Goal: Communication & Community: Answer question/provide support

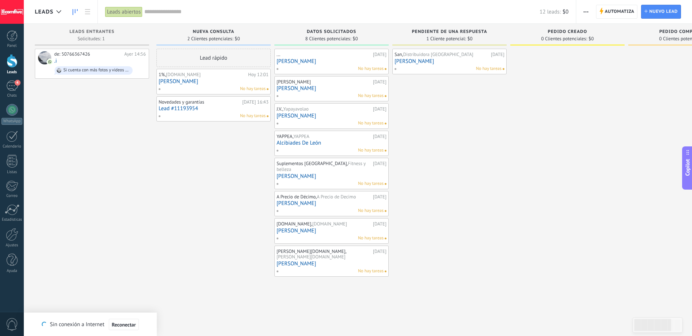
scroll to position [7, 0]
click at [16, 81] on span "4" at bounding box center [18, 83] width 6 height 6
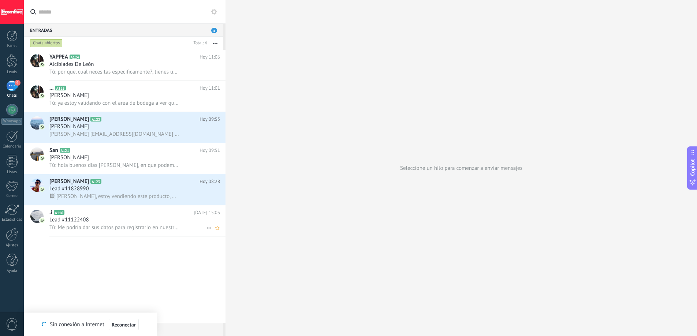
click at [117, 226] on span "Tú: Me podría dar sus datos para registrarlo en nuestro sistema y poder brindar…" at bounding box center [114, 227] width 130 height 7
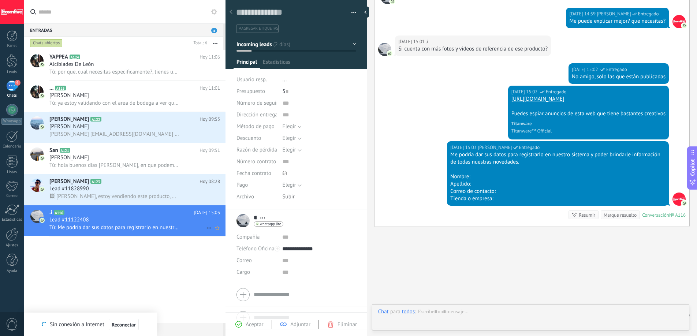
scroll to position [11, 0]
click at [121, 203] on div "[PERSON_NAME] A123 [DATE] 08:28 Lead #11828990 🖼 [PERSON_NAME], estoy vendiendo…" at bounding box center [137, 189] width 176 height 31
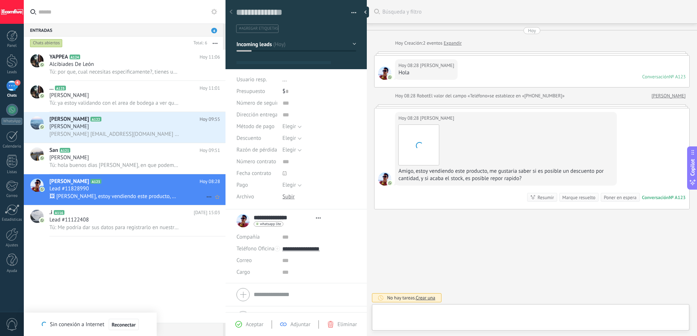
scroll to position [1, 0]
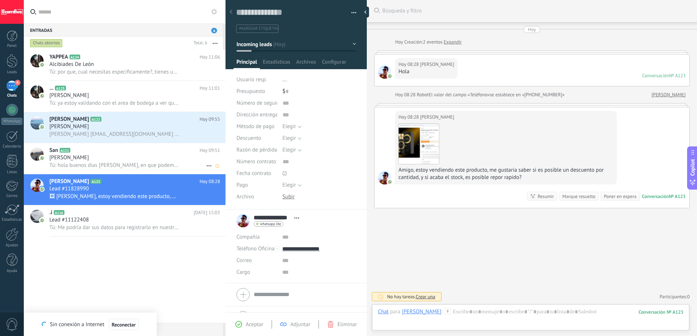
click at [163, 159] on div "[PERSON_NAME]" at bounding box center [134, 157] width 171 height 7
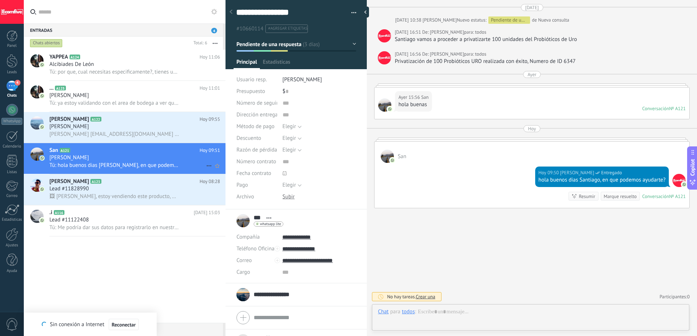
scroll to position [7, 0]
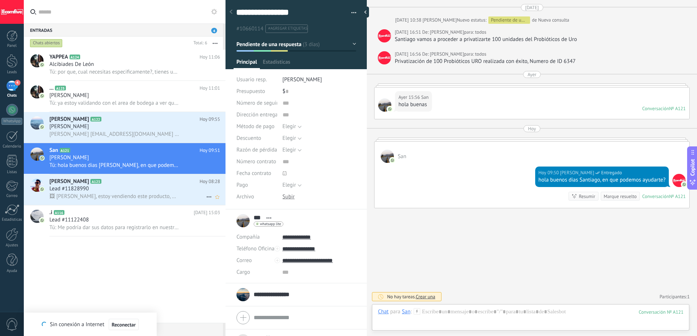
click at [162, 189] on div "Lead #11828990" at bounding box center [134, 188] width 171 height 7
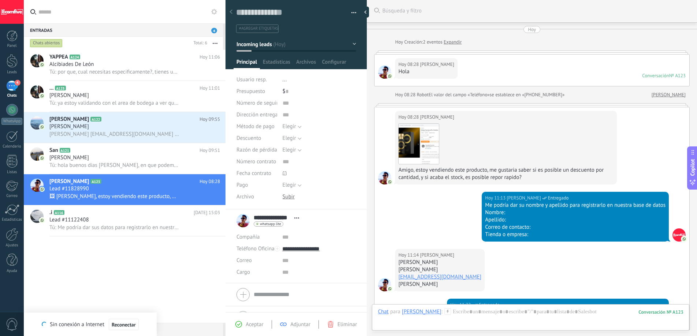
scroll to position [170, 0]
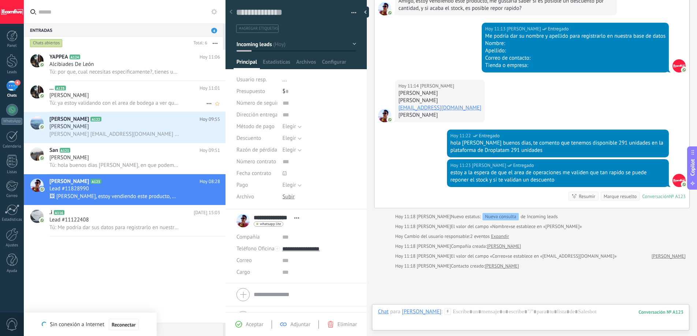
click at [134, 101] on span "Tú: ya estoy validando con el area de bodega a ver que tenemos disponible y ya …" at bounding box center [114, 103] width 130 height 7
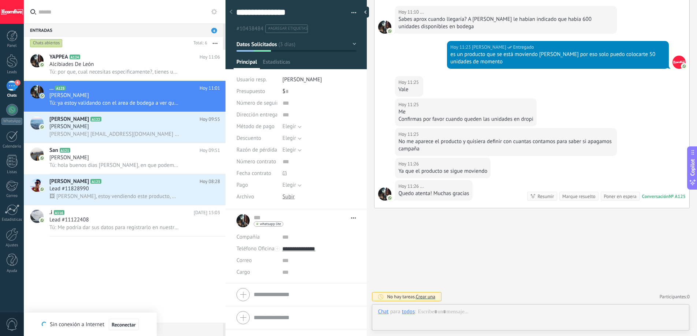
scroll to position [11, 0]
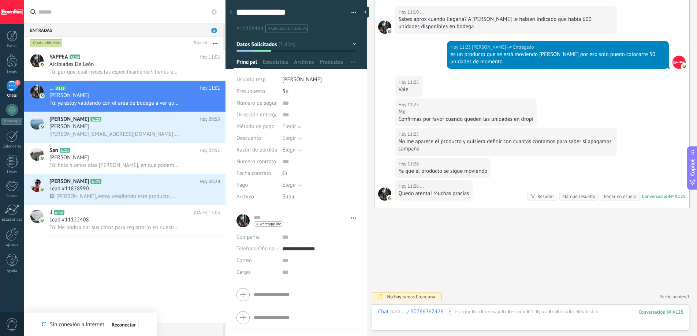
click at [433, 314] on div "... / 50766367426" at bounding box center [423, 311] width 42 height 7
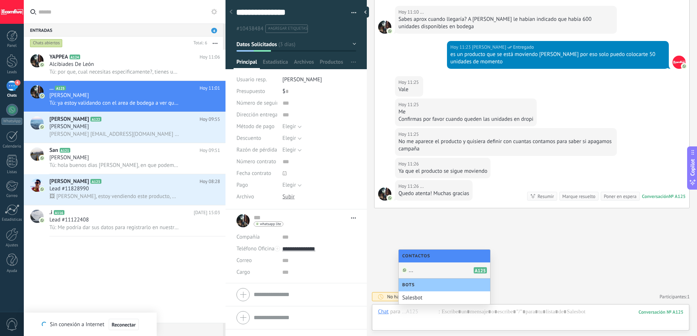
click at [467, 270] on div "... A125" at bounding box center [445, 271] width 92 height 16
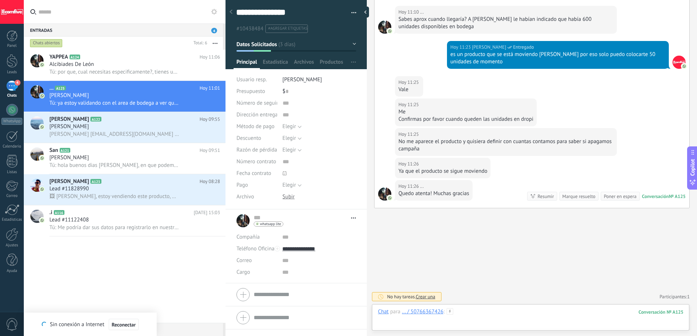
click at [519, 319] on div at bounding box center [531, 319] width 306 height 22
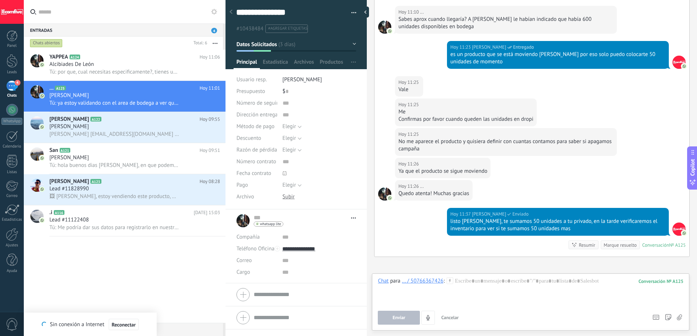
scroll to position [615, 0]
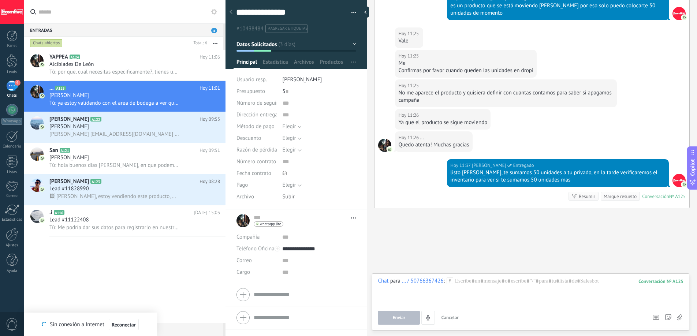
click at [12, 84] on div "4" at bounding box center [12, 86] width 12 height 11
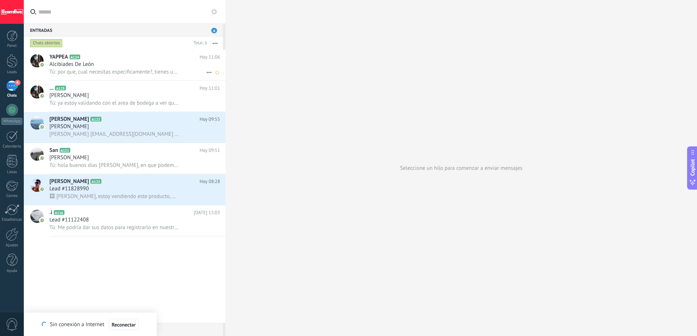
click at [148, 70] on span "Tú: por que, cual necesitas especificamente?, tienes una foto o link del que ne…" at bounding box center [114, 71] width 130 height 7
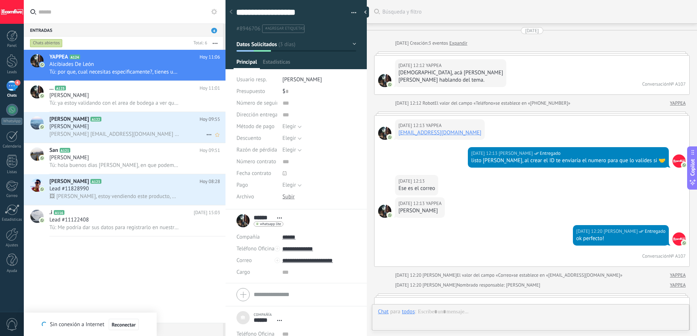
scroll to position [1111, 0]
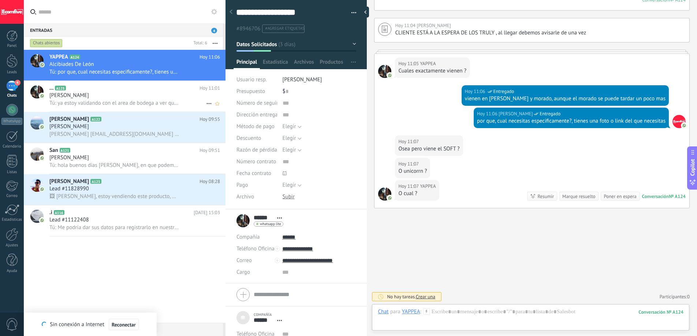
click at [148, 104] on span "Tú: ya estoy validando con el area de bodega a ver que tenemos disponible y ya …" at bounding box center [114, 103] width 130 height 7
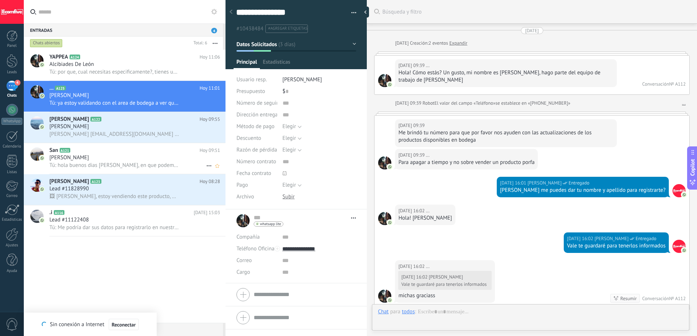
scroll to position [588, 0]
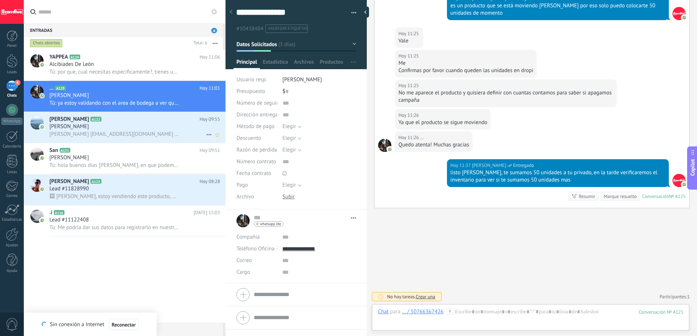
click at [155, 126] on div "[PERSON_NAME]" at bounding box center [134, 126] width 171 height 7
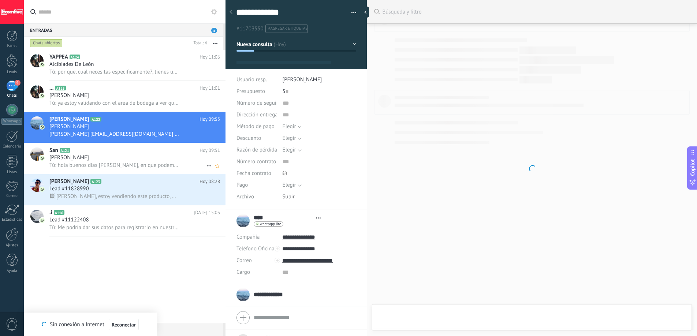
scroll to position [7, 0]
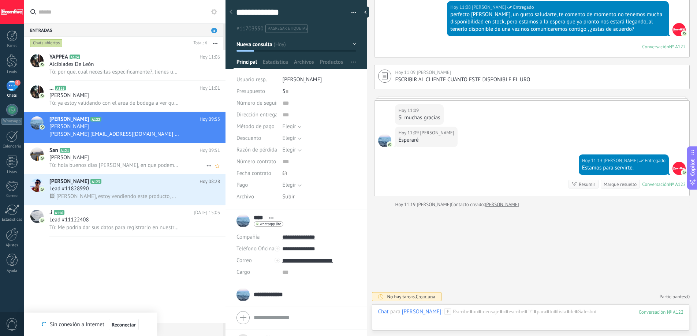
click at [155, 162] on span "Tú: hola buenos dias [PERSON_NAME], en que podemos ayudarte?" at bounding box center [114, 165] width 130 height 7
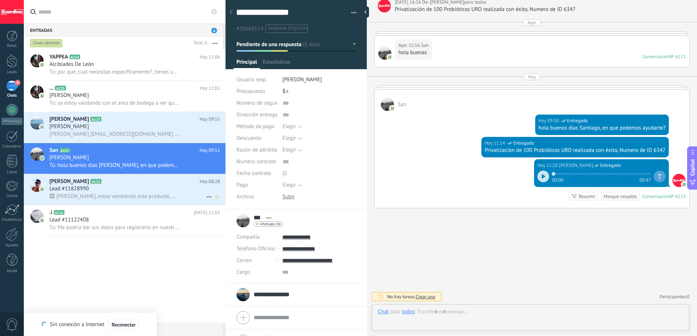
scroll to position [7, 0]
click at [155, 190] on div "Lead #11828990" at bounding box center [134, 188] width 171 height 7
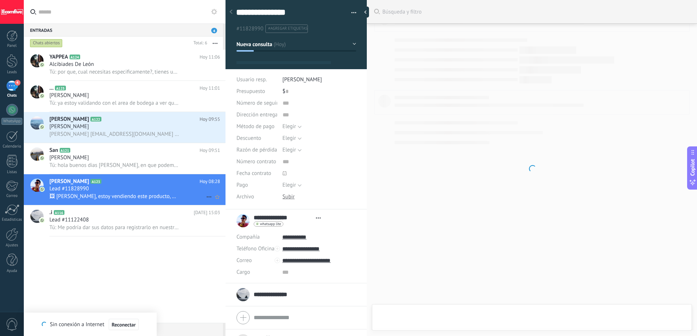
type textarea "***"
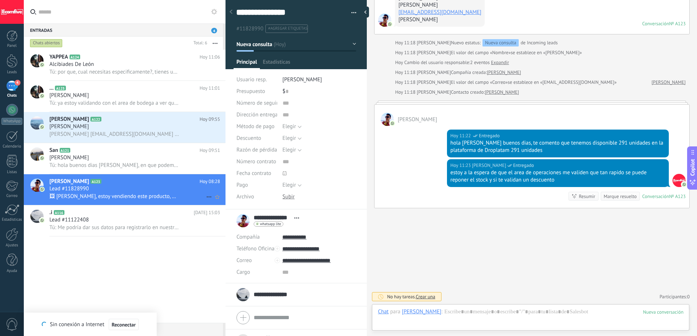
scroll to position [7, 0]
